Goal: Transaction & Acquisition: Purchase product/service

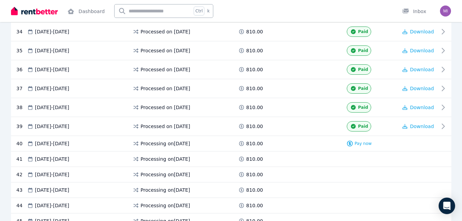
scroll to position [785, 0]
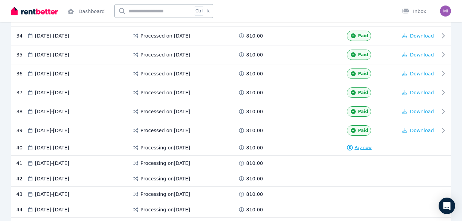
click at [359, 149] on span "Pay now" at bounding box center [363, 148] width 17 height 6
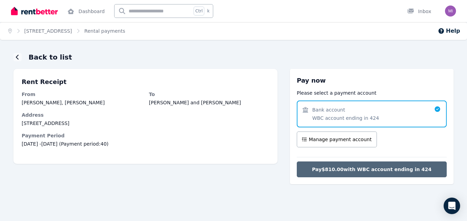
click at [333, 168] on span "Pay $810.00 with WBC account ending in 424" at bounding box center [372, 169] width 120 height 7
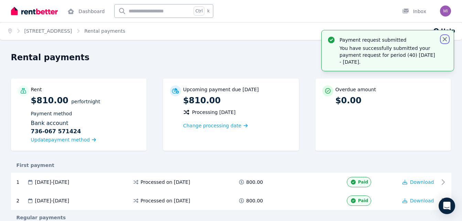
click at [442, 41] on icon "button" at bounding box center [444, 39] width 7 height 7
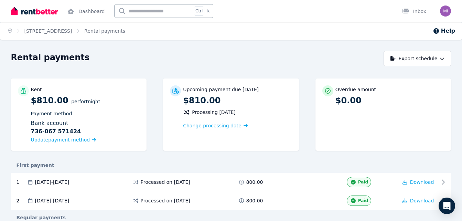
click at [304, 66] on header "Rental payments Export schedule" at bounding box center [231, 58] width 440 height 15
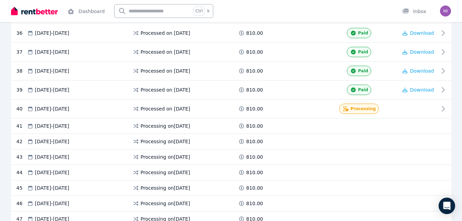
scroll to position [825, 0]
